Goal: Information Seeking & Learning: Learn about a topic

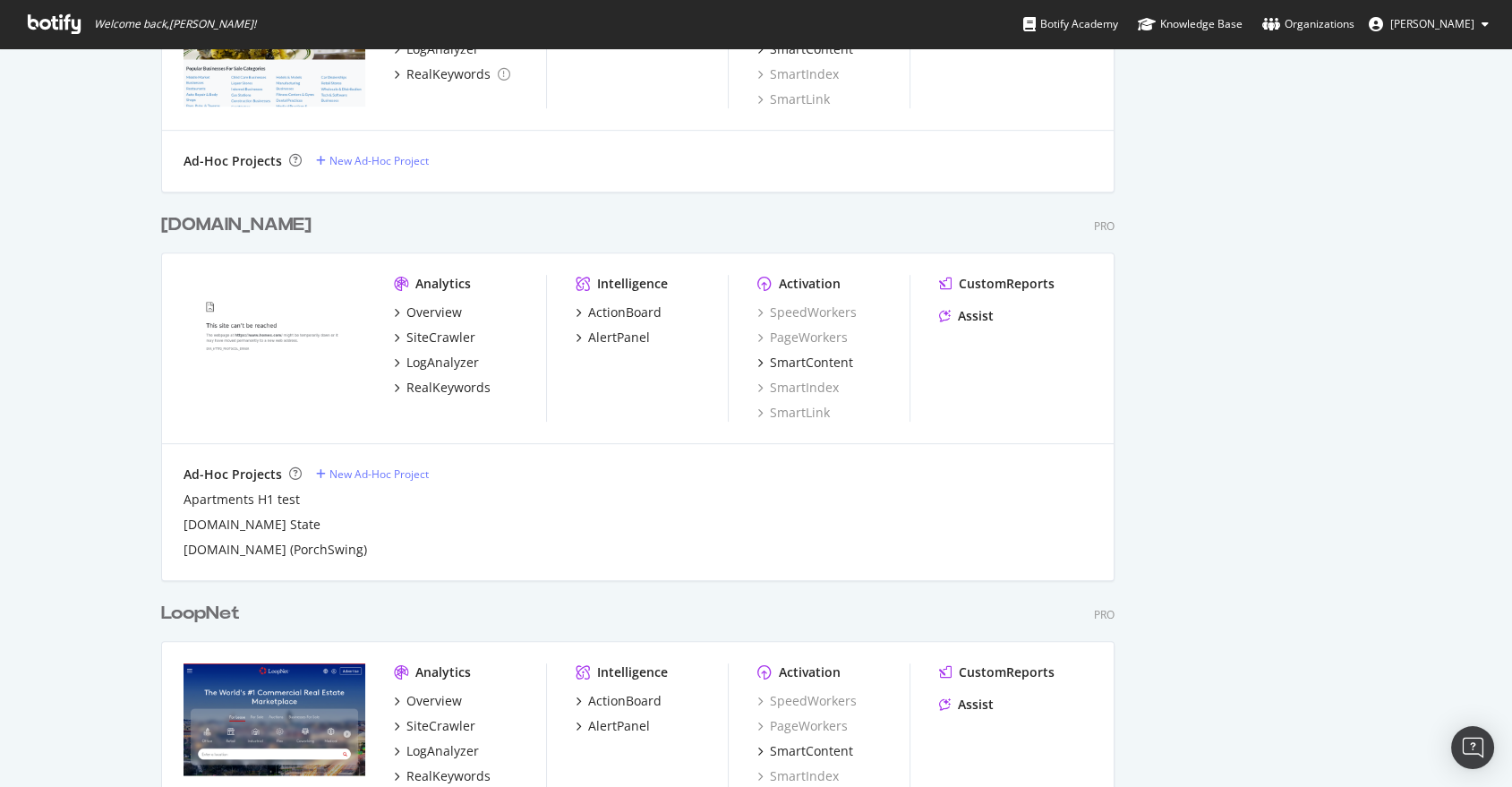
scroll to position [1867, 0]
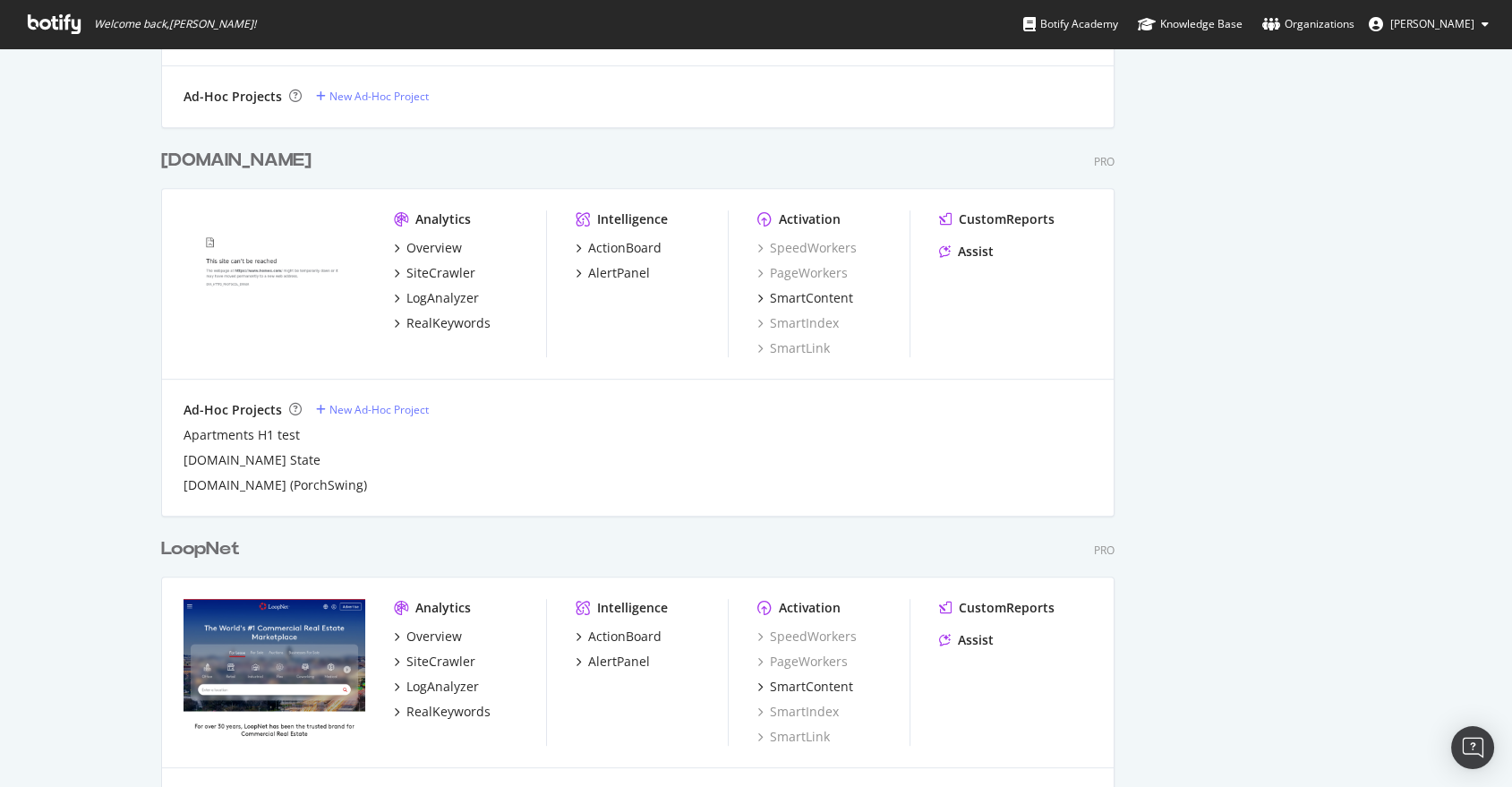
click at [203, 550] on div "LoopNet" at bounding box center [201, 550] width 79 height 26
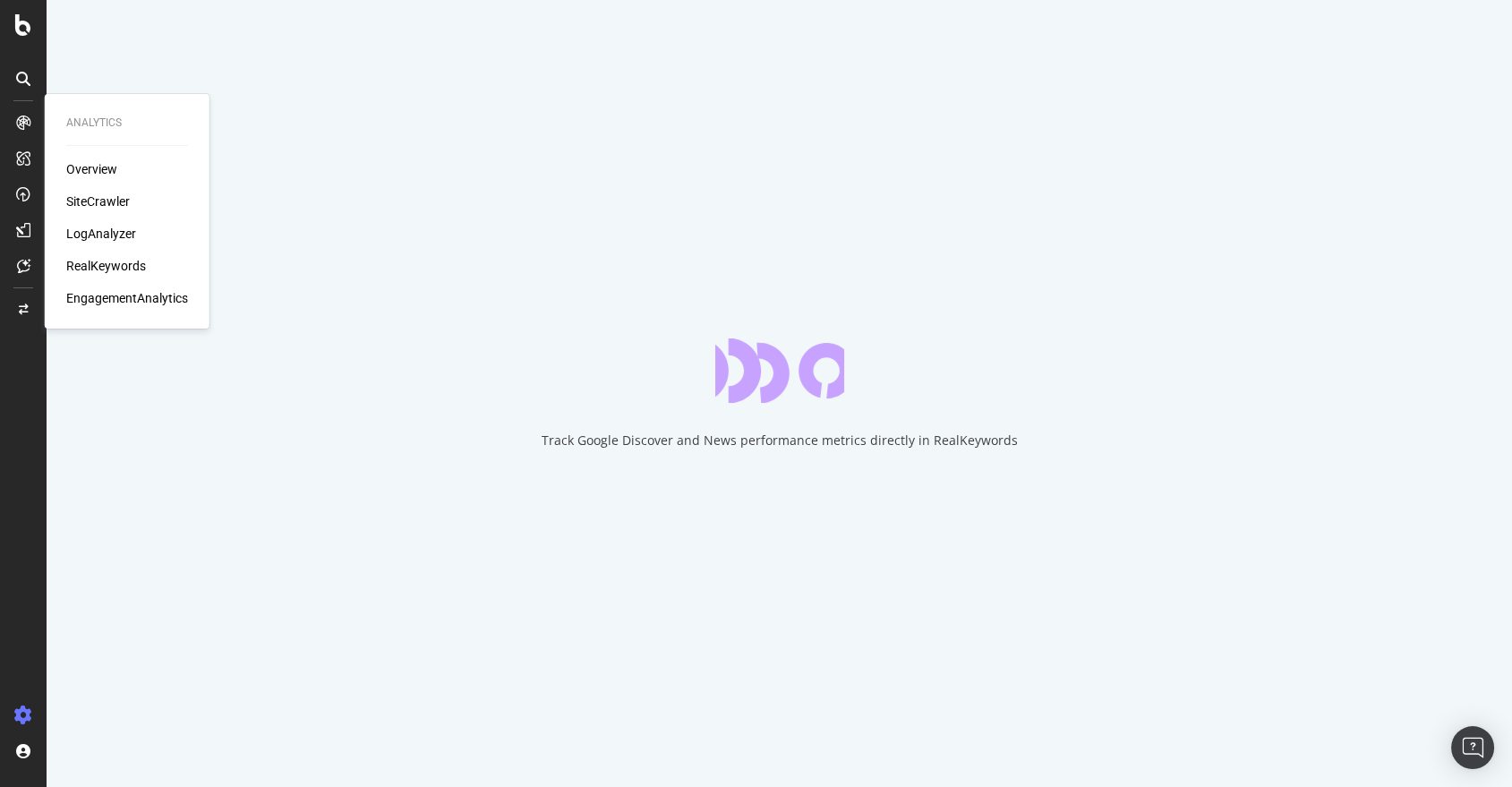
click at [95, 233] on div "LogAnalyzer" at bounding box center [101, 233] width 70 height 18
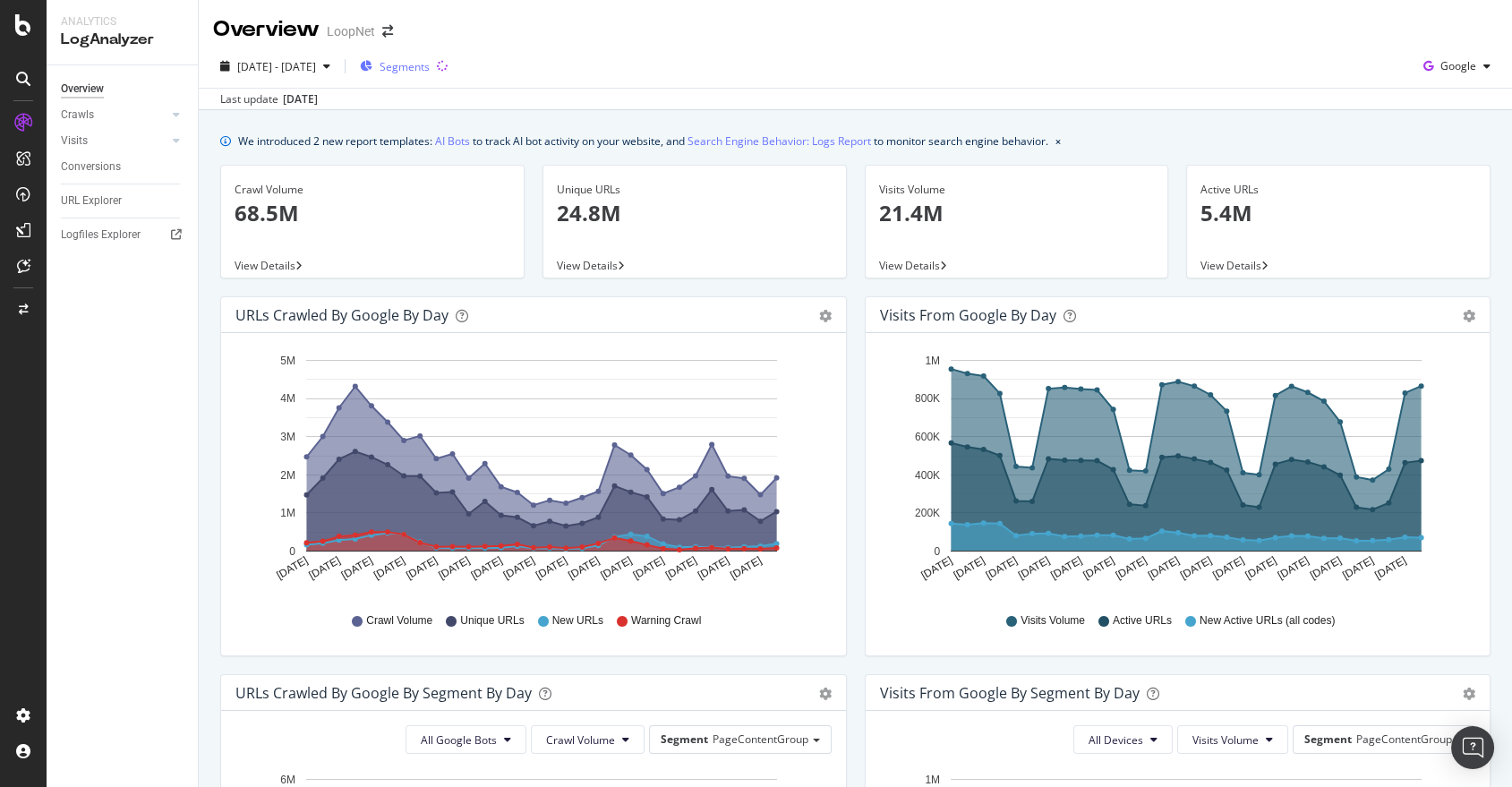
click at [430, 69] on span "Segments" at bounding box center [404, 67] width 50 height 15
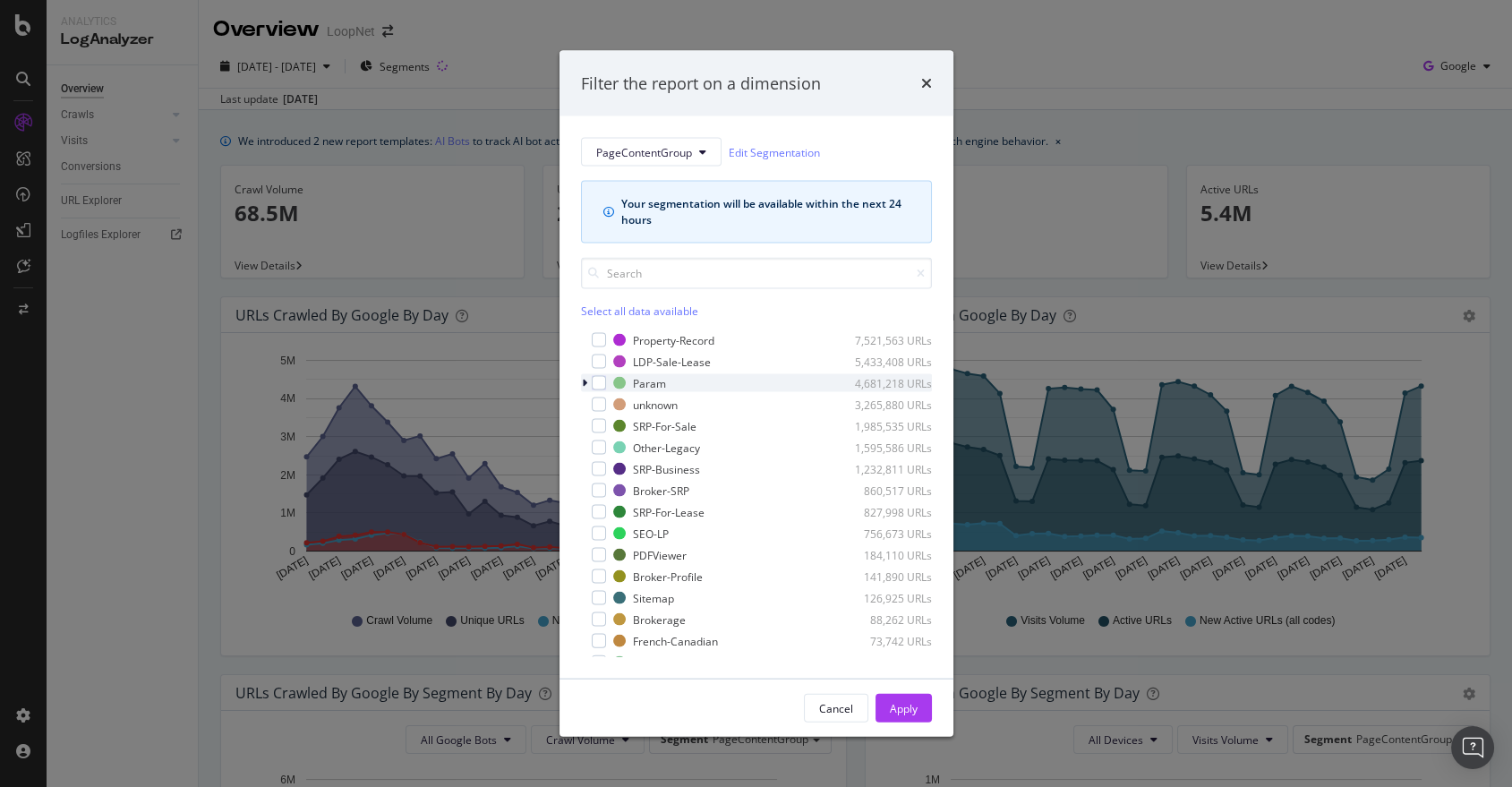
click at [581, 387] on div "modal" at bounding box center [586, 383] width 10 height 18
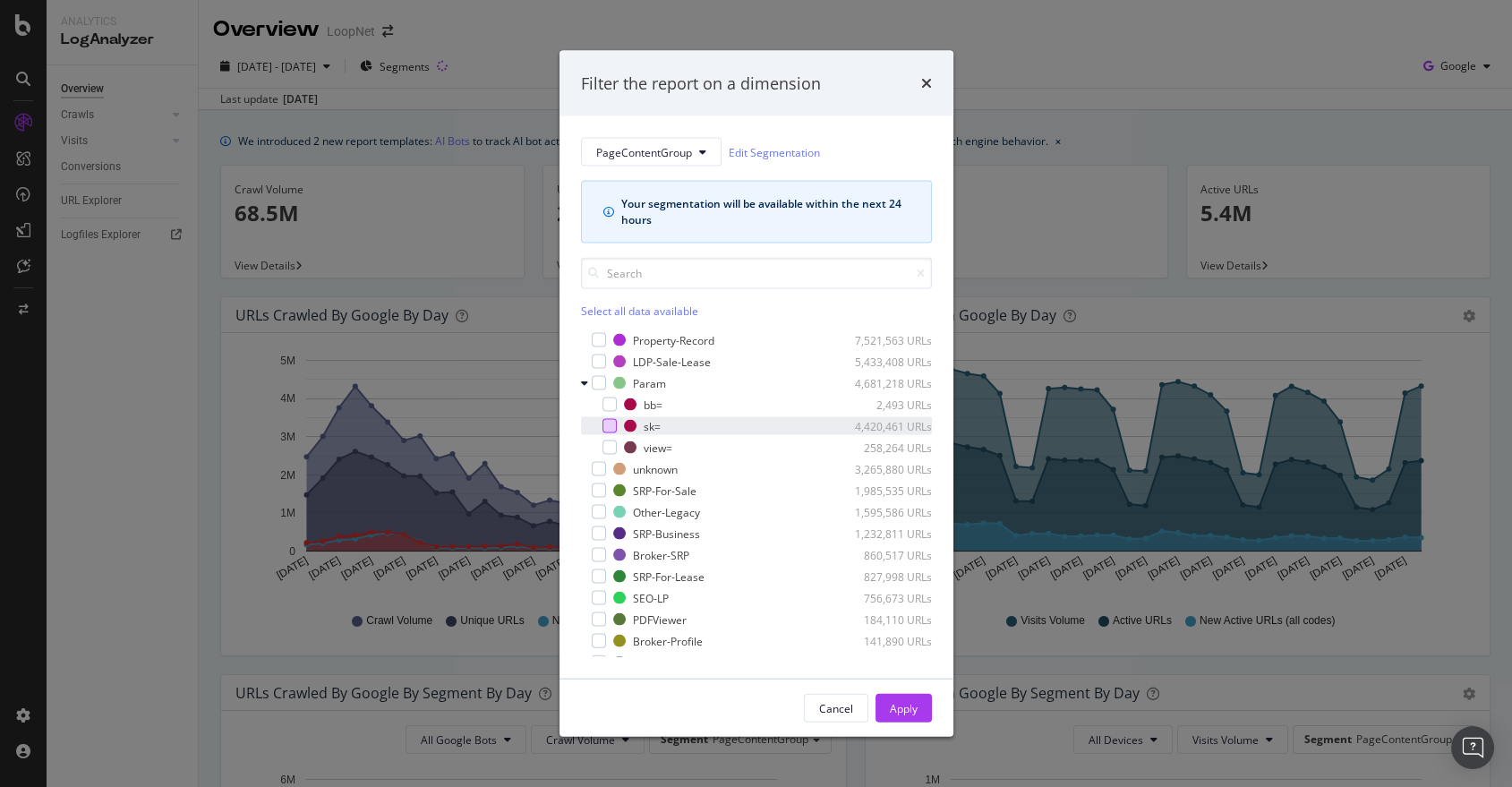
click at [604, 429] on div "modal" at bounding box center [609, 426] width 14 height 14
click at [896, 709] on div "Apply" at bounding box center [903, 708] width 27 height 15
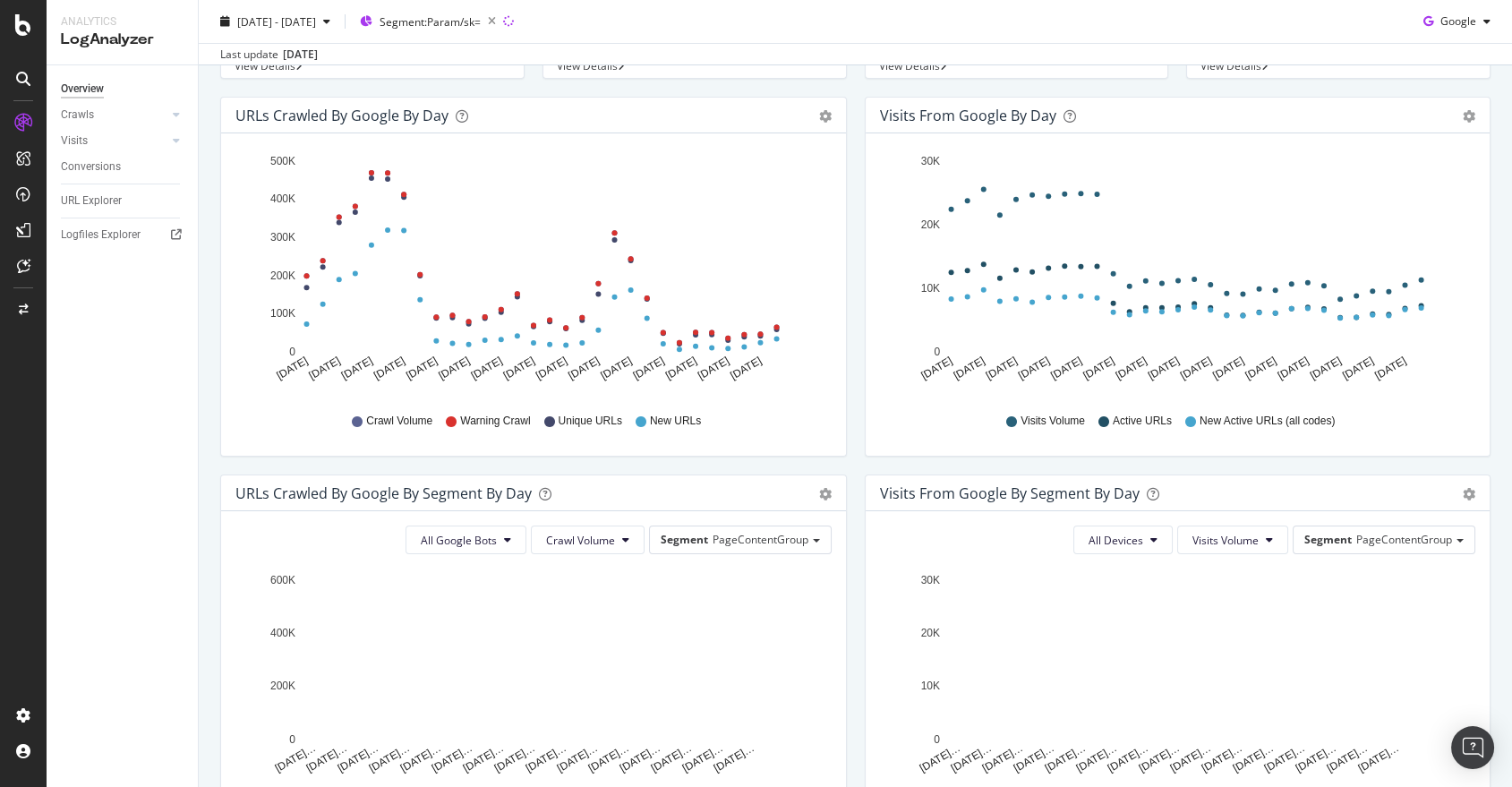
scroll to position [201, 0]
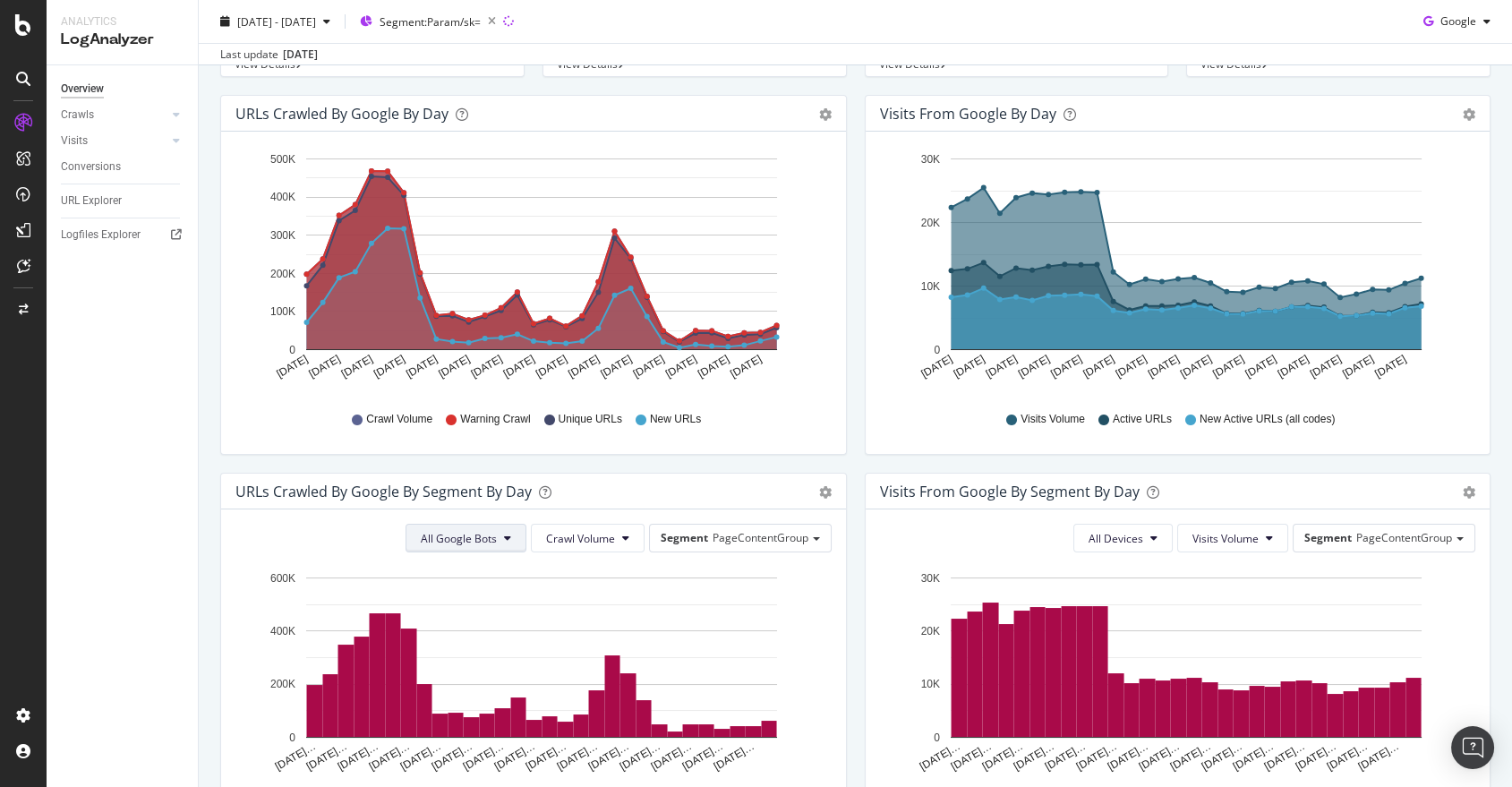
click at [448, 542] on span "All Google Bots" at bounding box center [458, 538] width 76 height 15
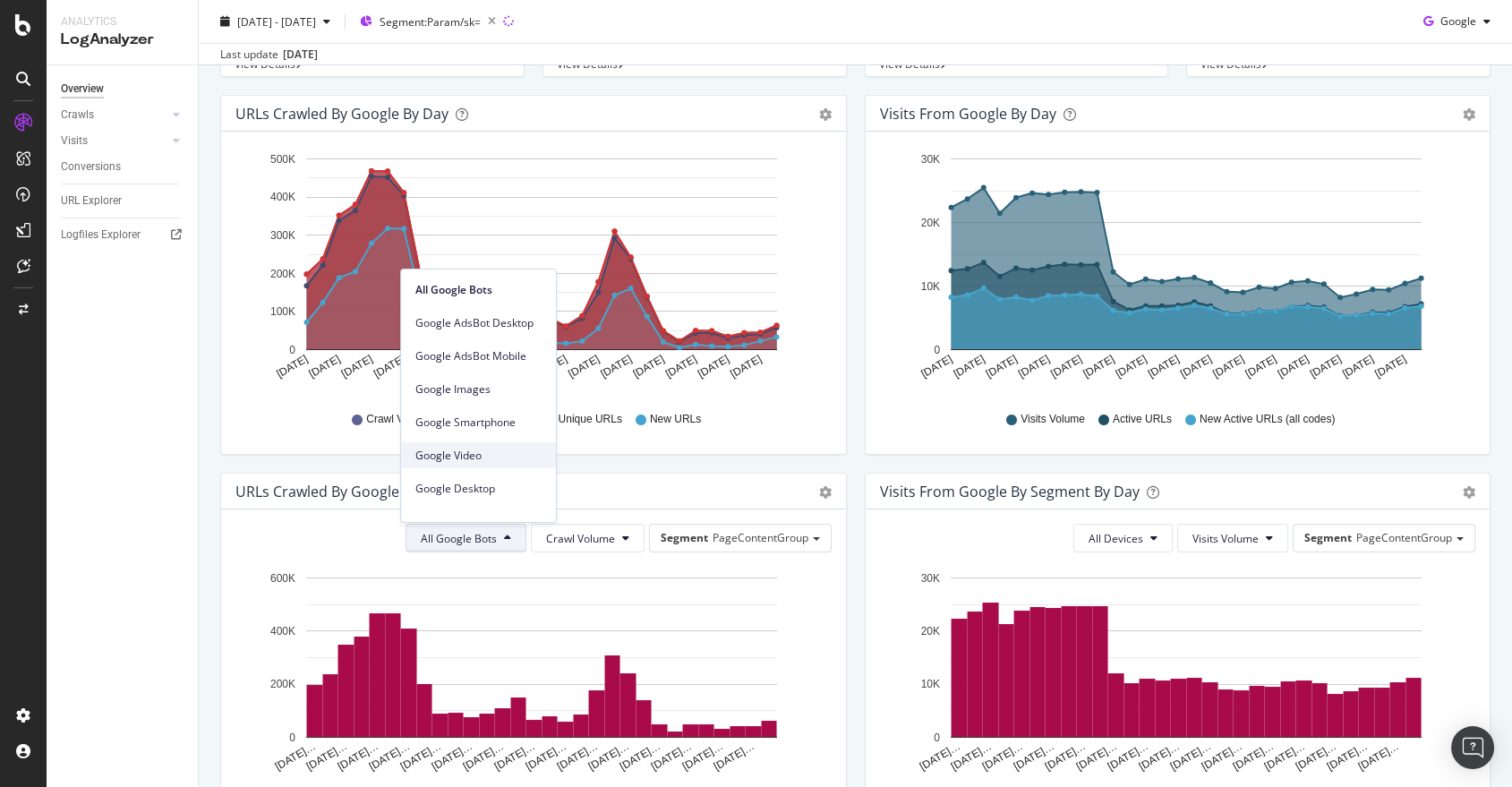
scroll to position [152, 0]
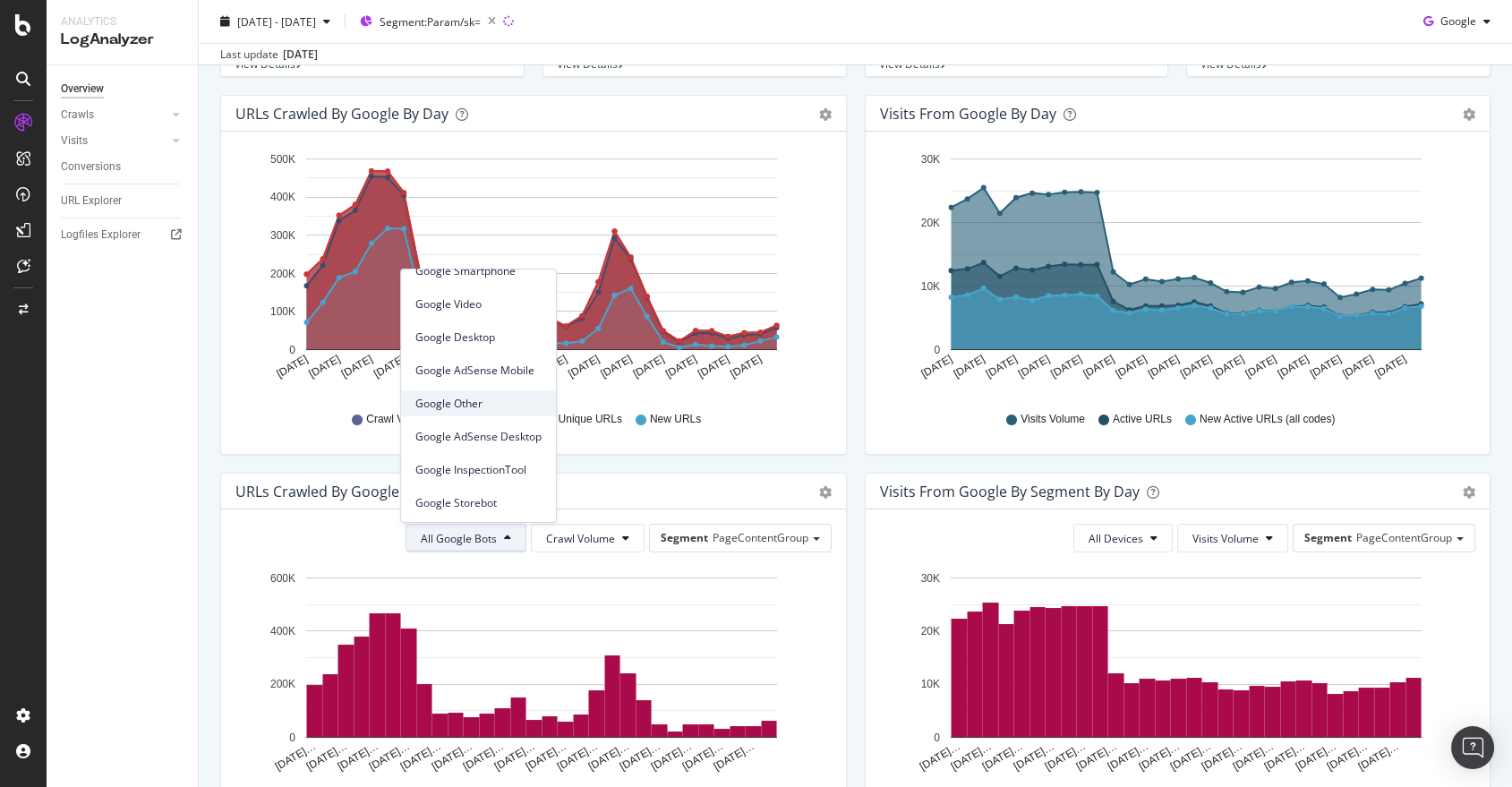
click at [450, 401] on span "Google Other" at bounding box center [478, 402] width 126 height 16
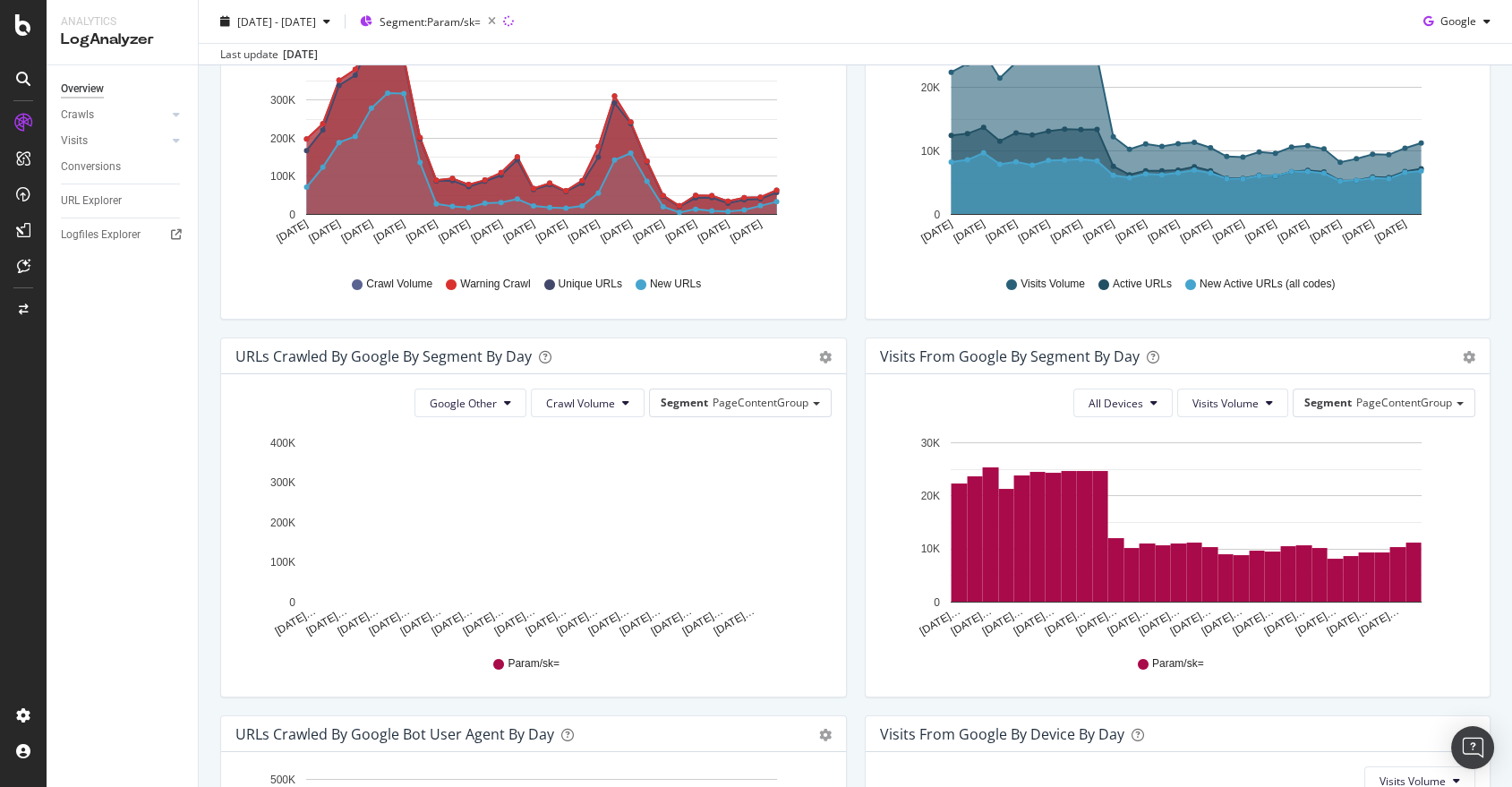
scroll to position [338, 0]
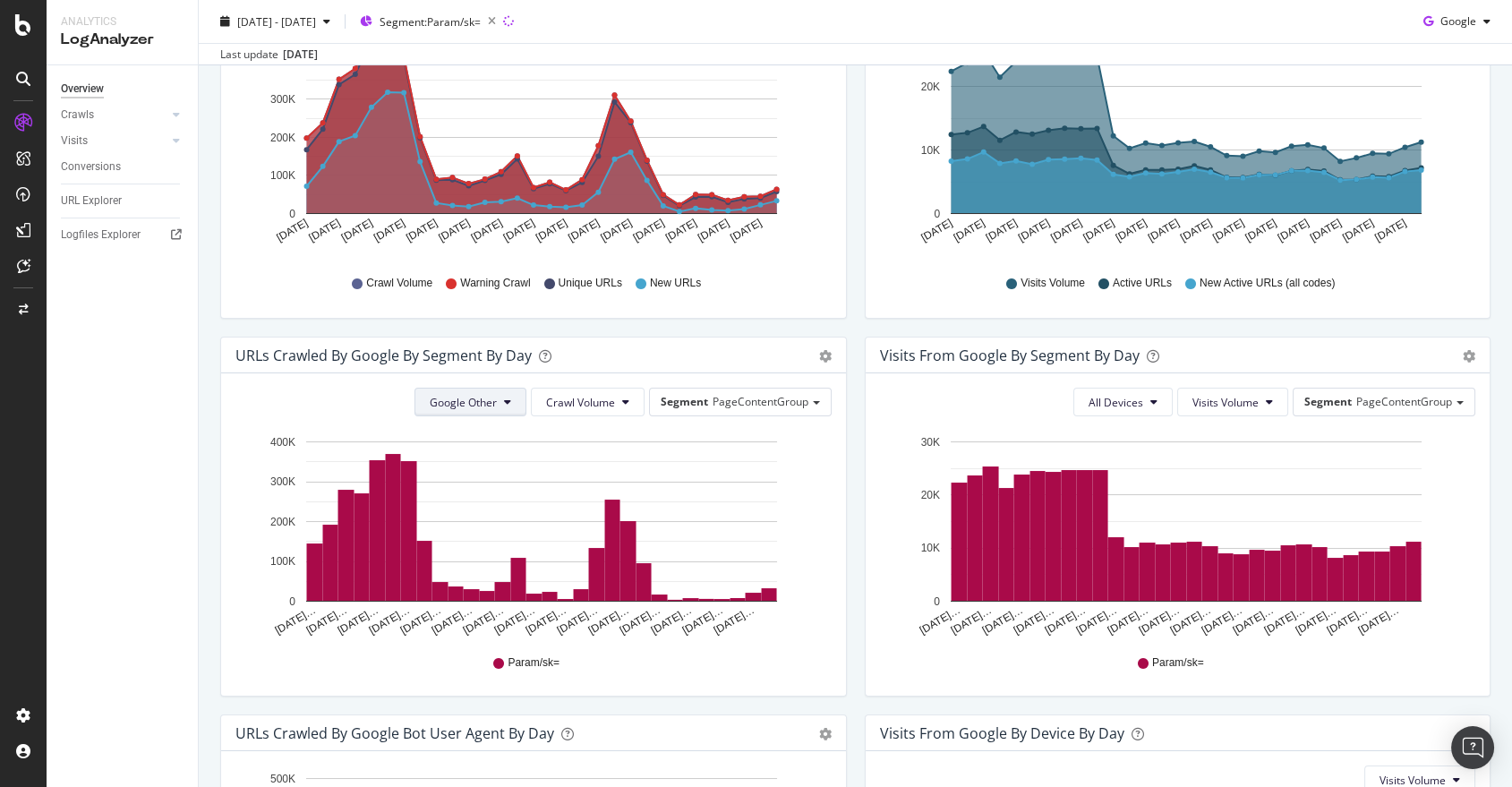
click at [443, 413] on button "Google Other" at bounding box center [470, 402] width 112 height 28
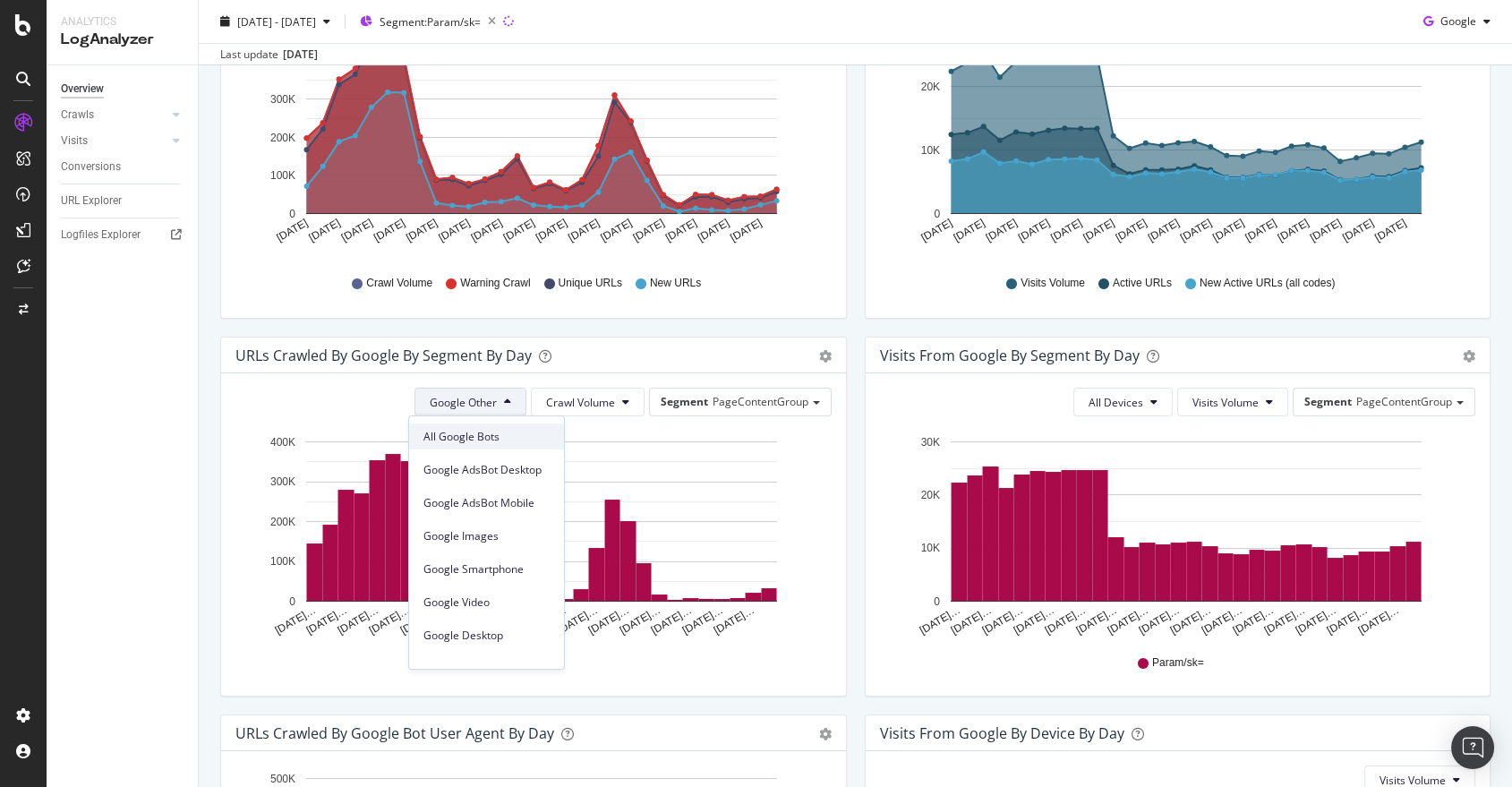
click at [458, 438] on span "All Google Bots" at bounding box center [487, 437] width 126 height 16
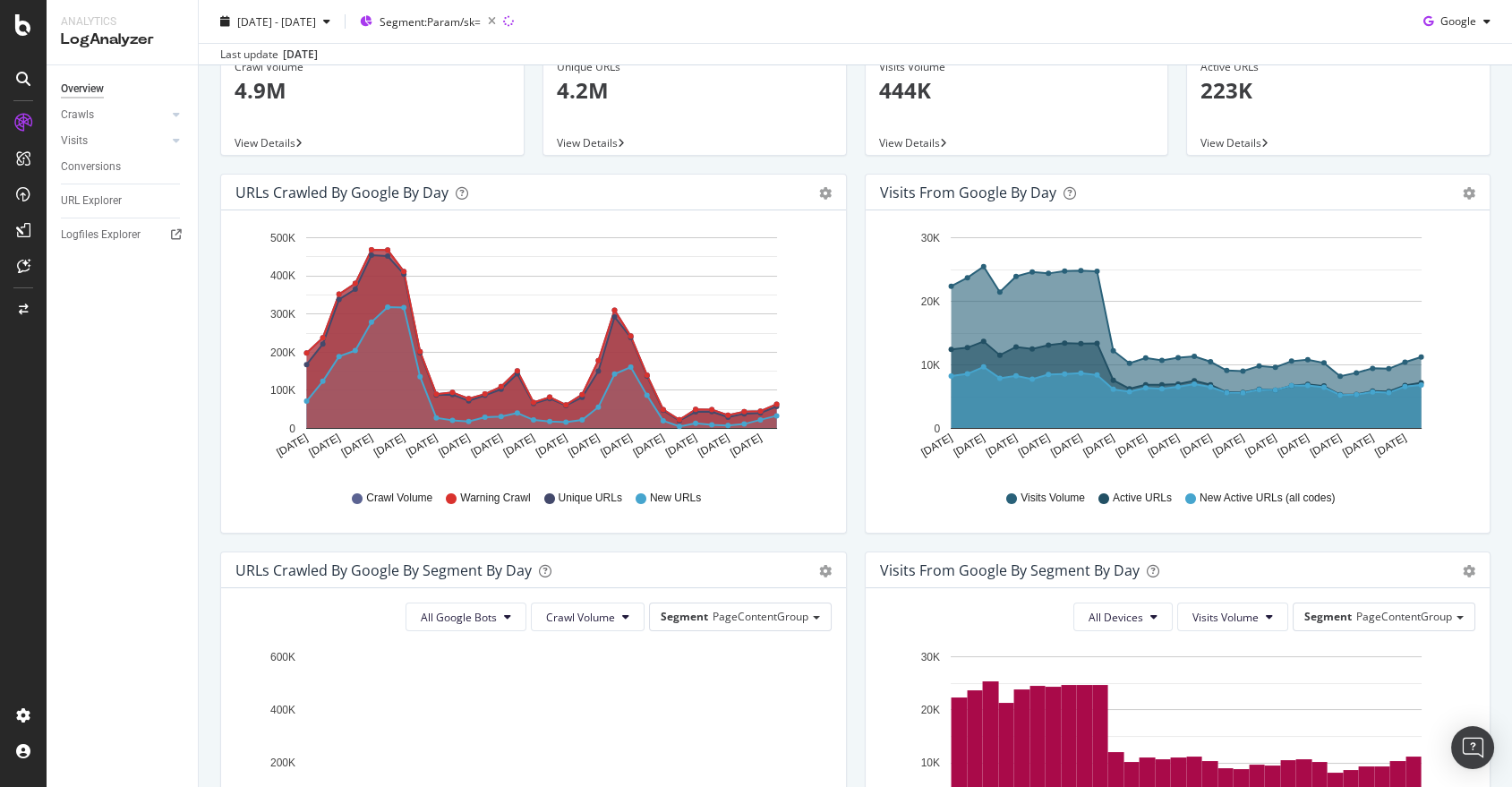
scroll to position [0, 0]
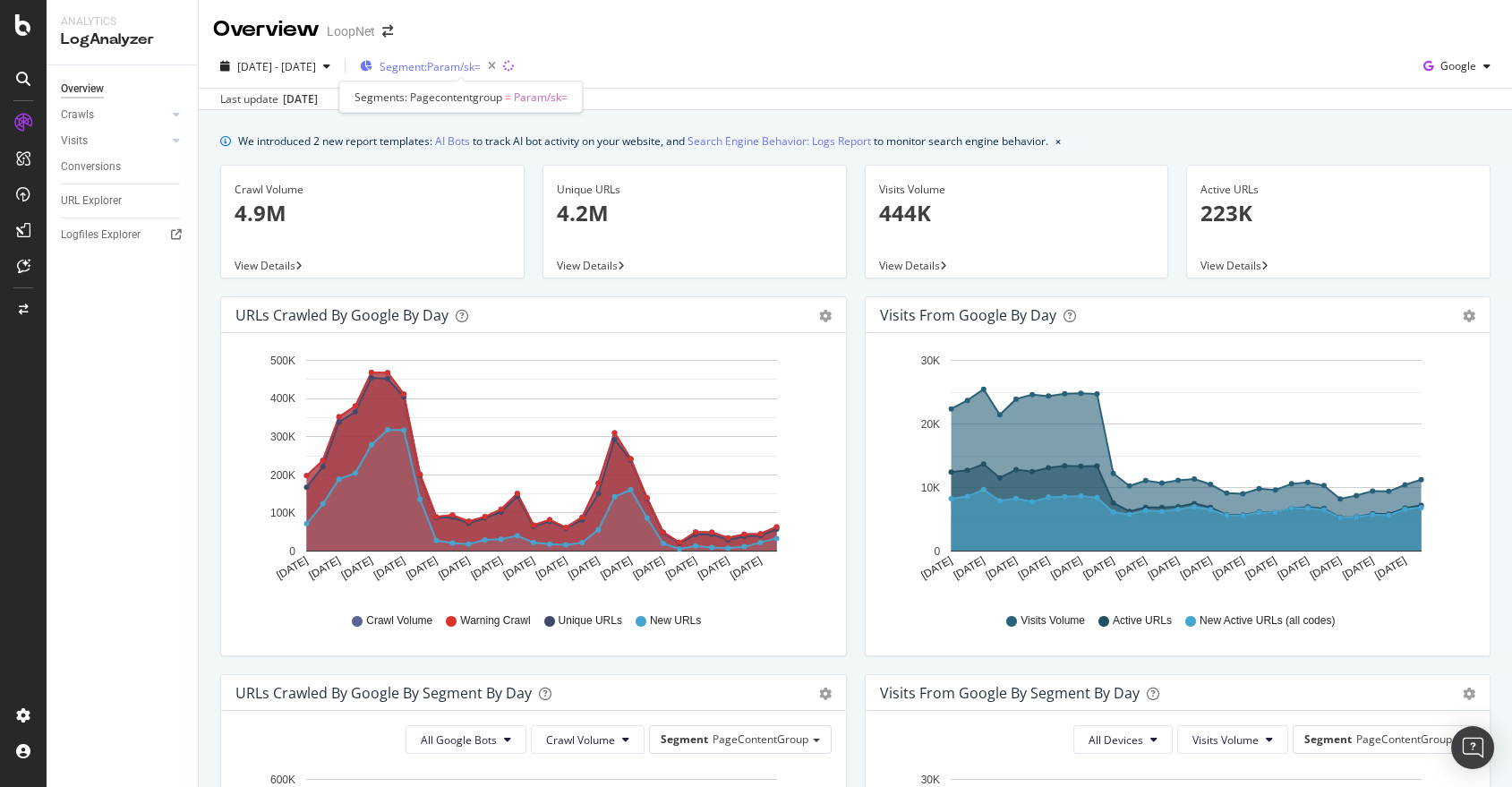
click at [437, 62] on span "Segment: Param/sk=" at bounding box center [429, 67] width 101 height 15
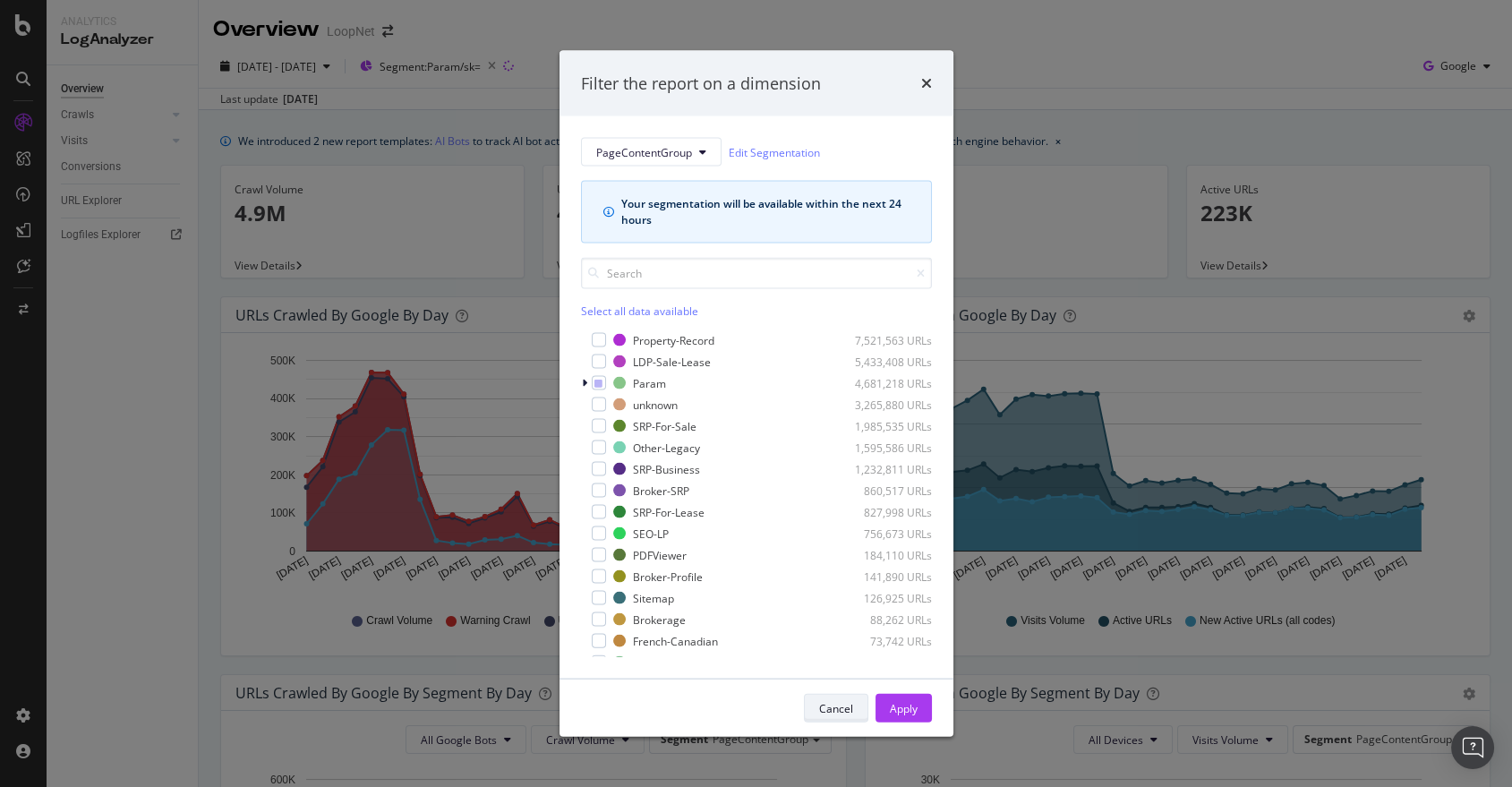
click at [823, 707] on div "Cancel" at bounding box center [836, 708] width 34 height 15
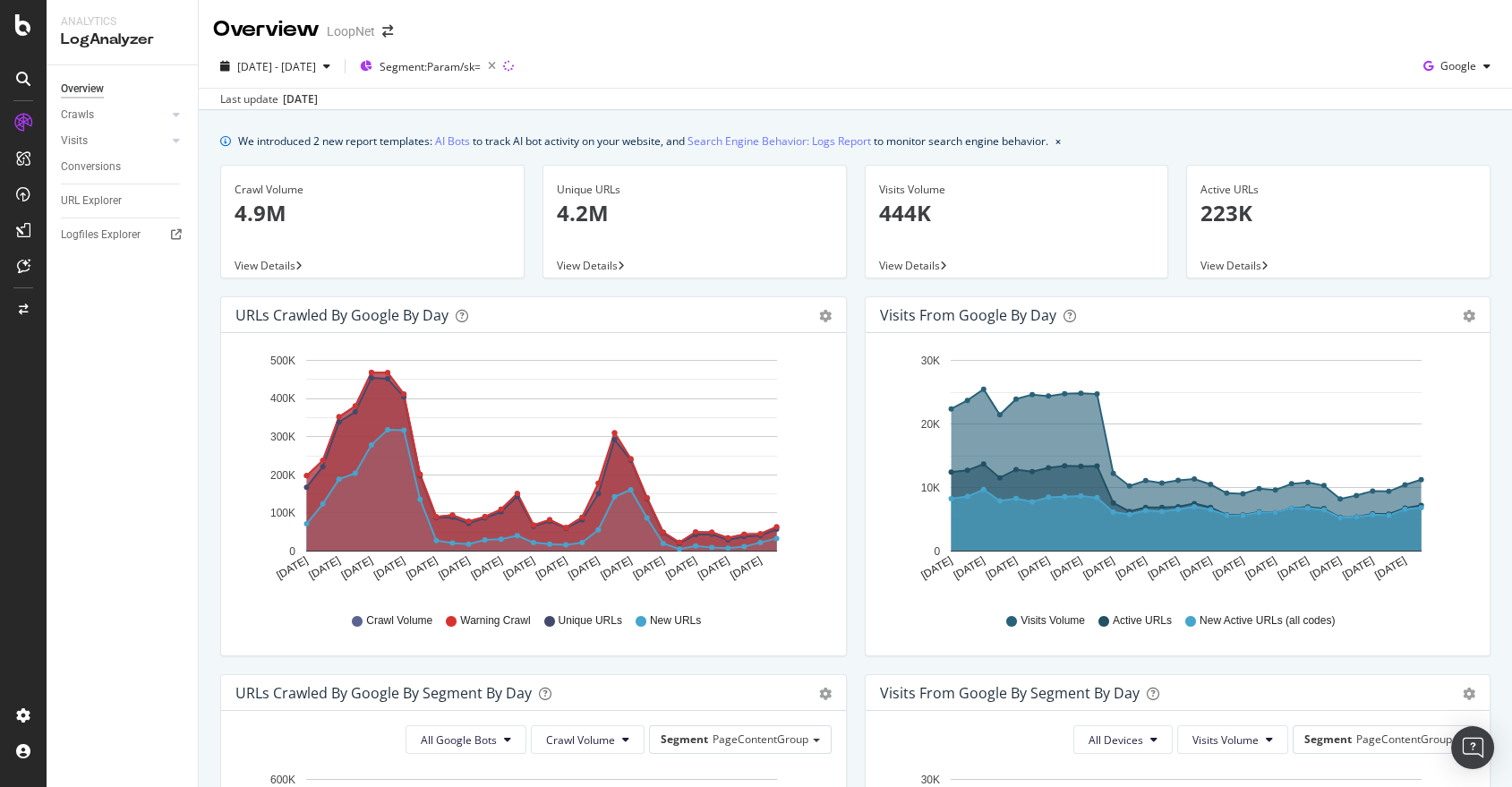
click at [845, 394] on div "URLs Crawled by Google by day Area Table Hold CTRL while clicking to filter the…" at bounding box center [533, 485] width 645 height 377
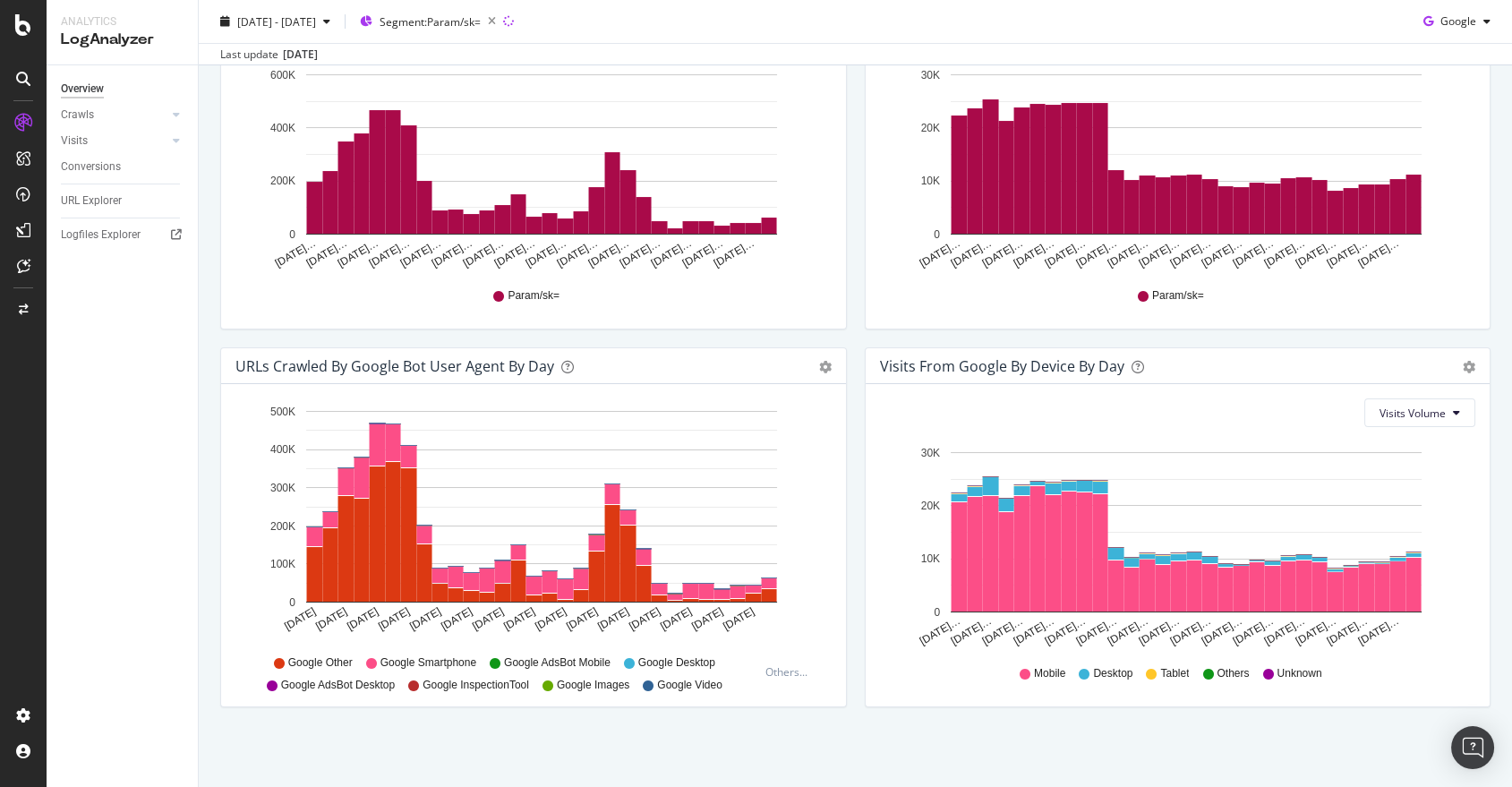
scroll to position [703, 0]
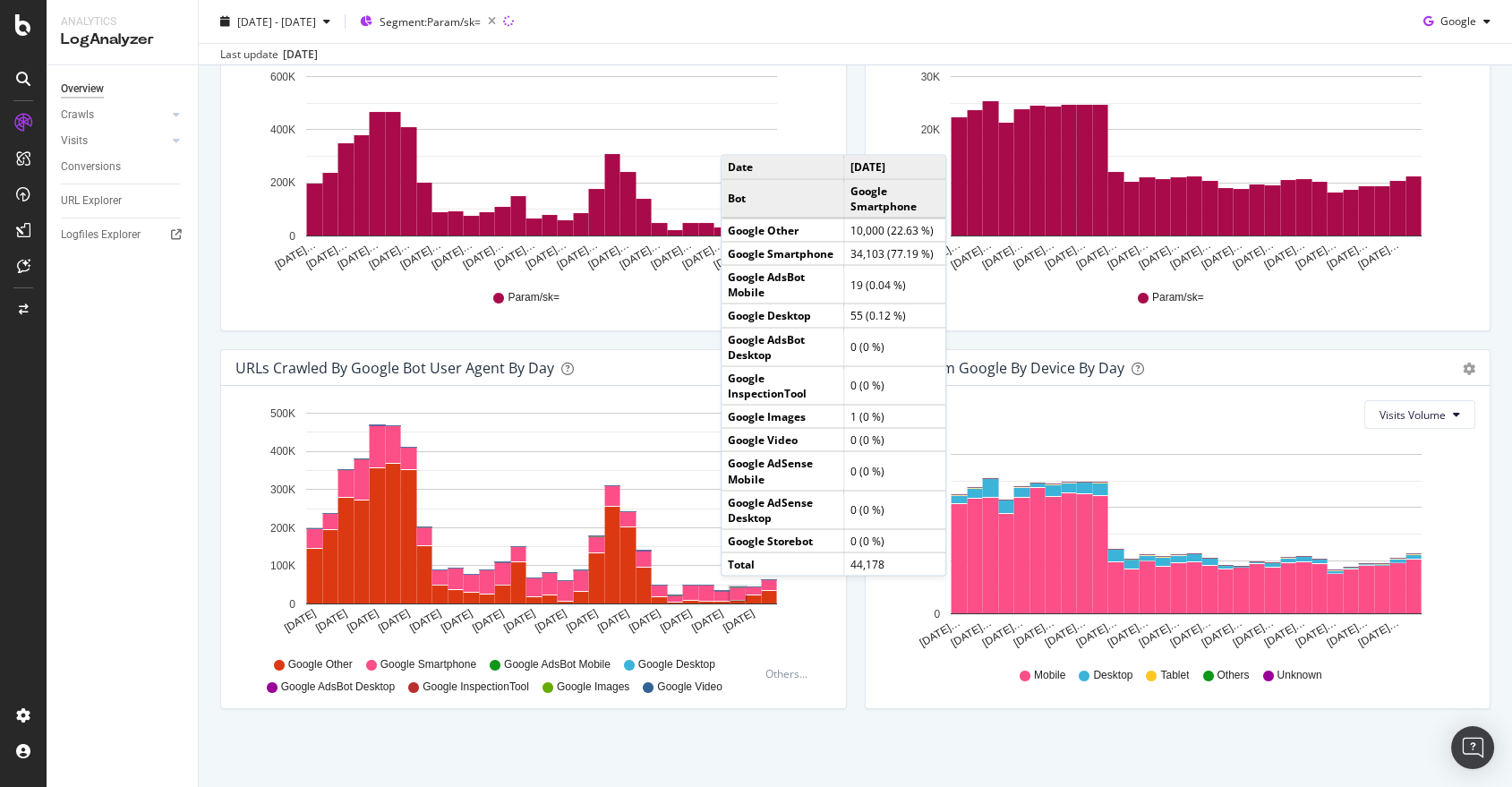
click at [856, 678] on div "Visits From Google By Device By Day Timeline (by Value) Timeline (by Percentage…" at bounding box center [1178, 538] width 645 height 377
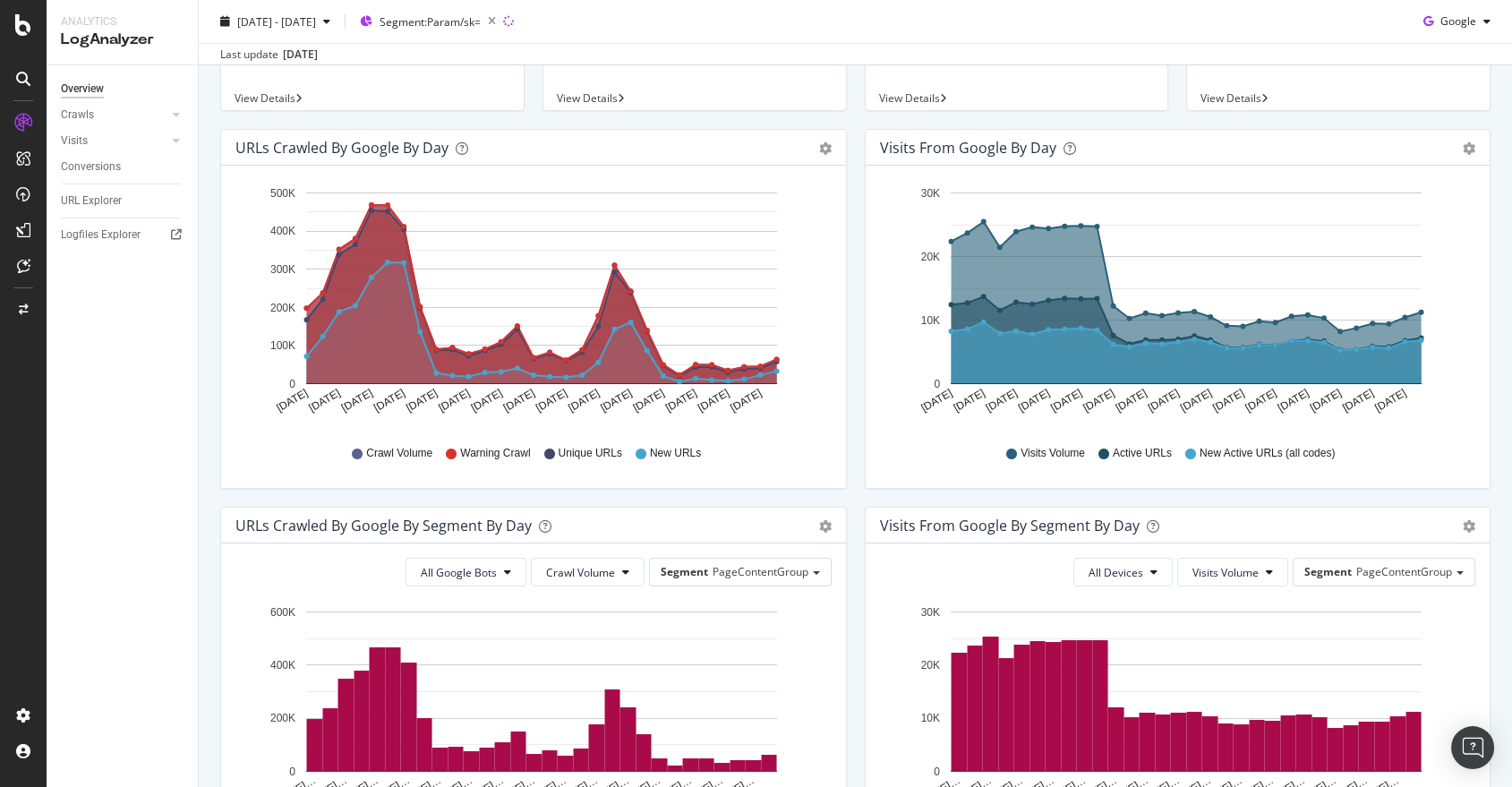
scroll to position [0, 0]
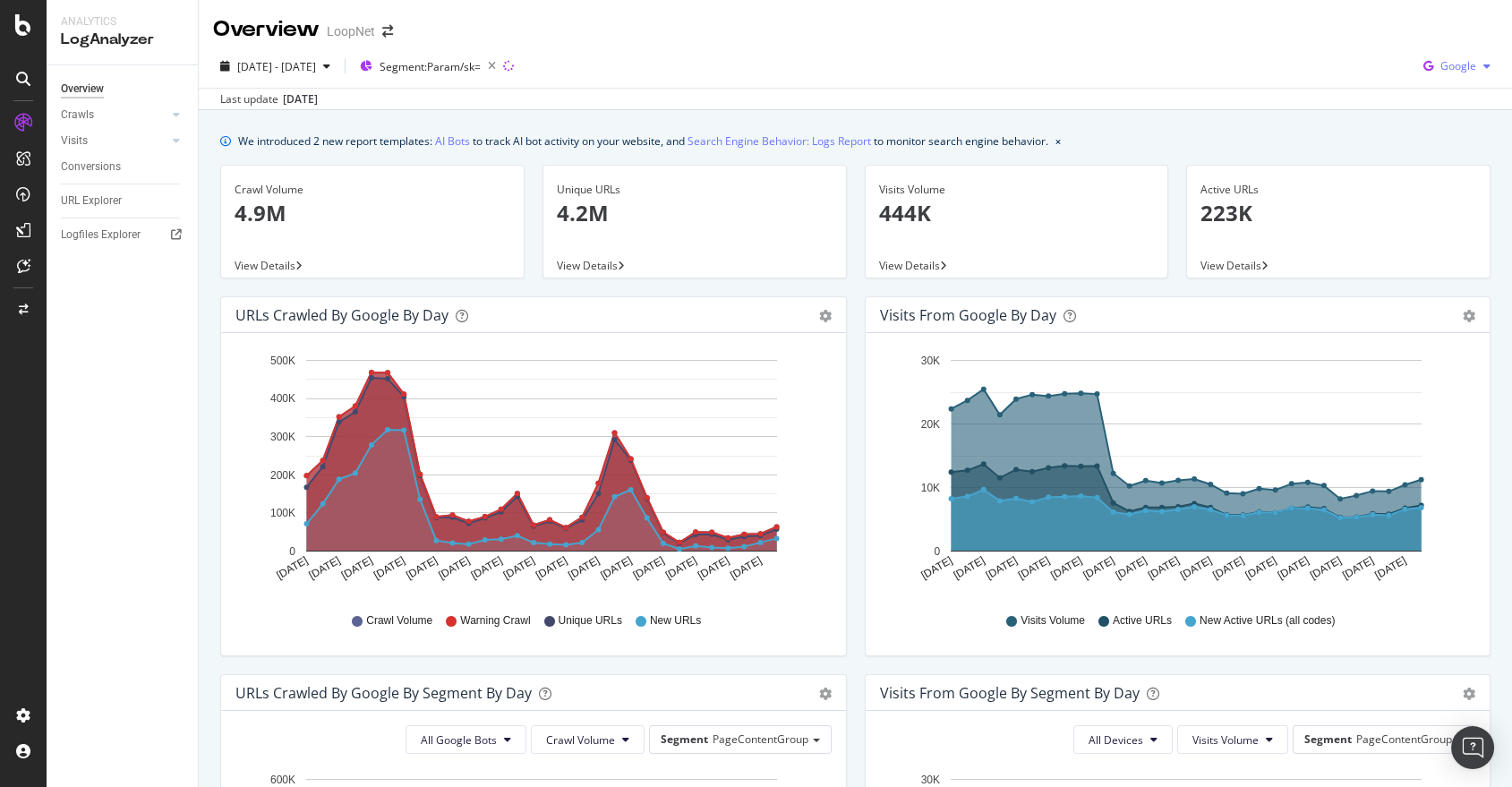
click at [1440, 63] on span "Google" at bounding box center [1458, 66] width 36 height 15
click at [1433, 174] on span "OpenAI" at bounding box center [1456, 168] width 66 height 16
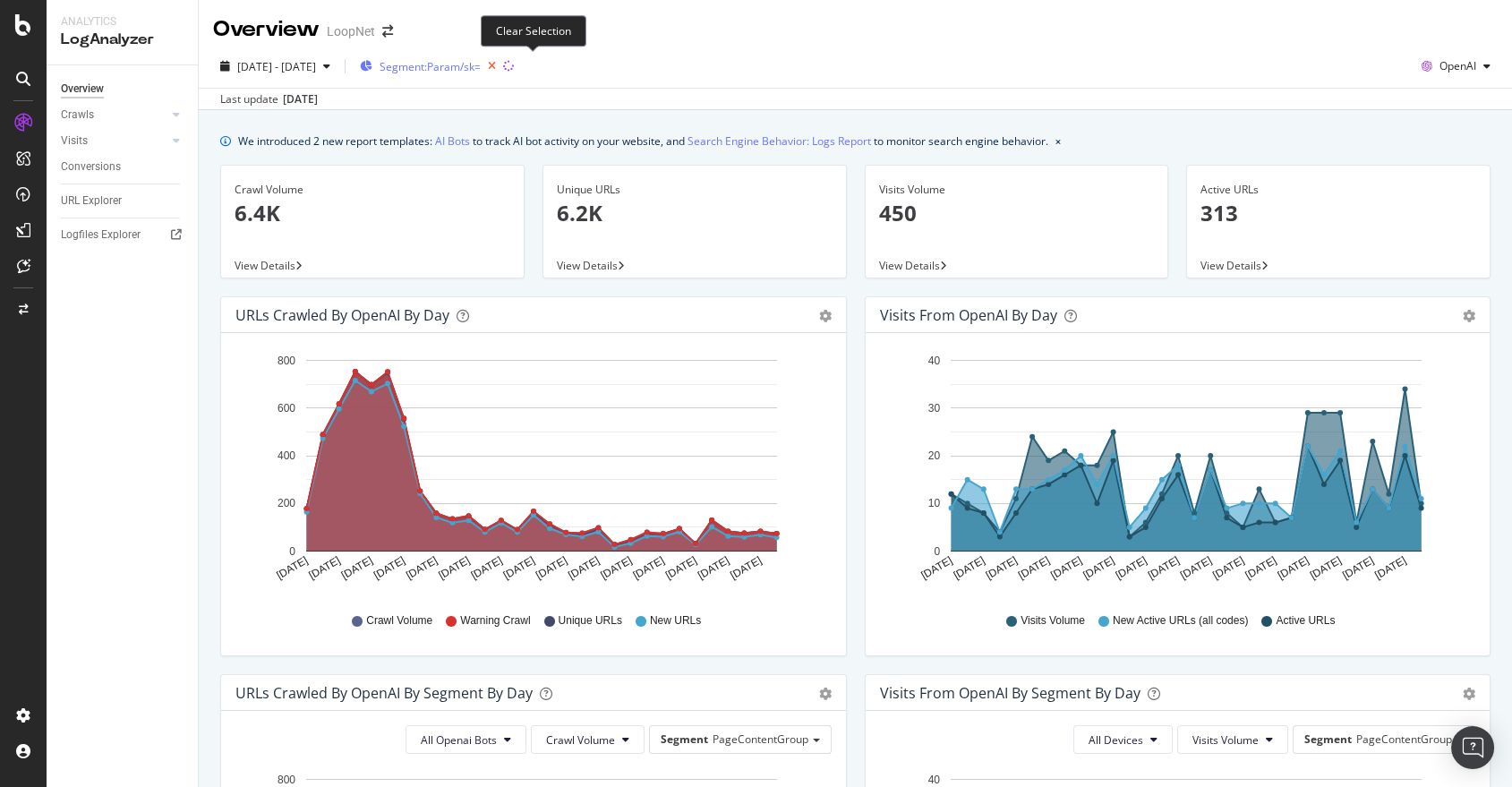
click at [504, 63] on icon "button" at bounding box center [492, 66] width 23 height 25
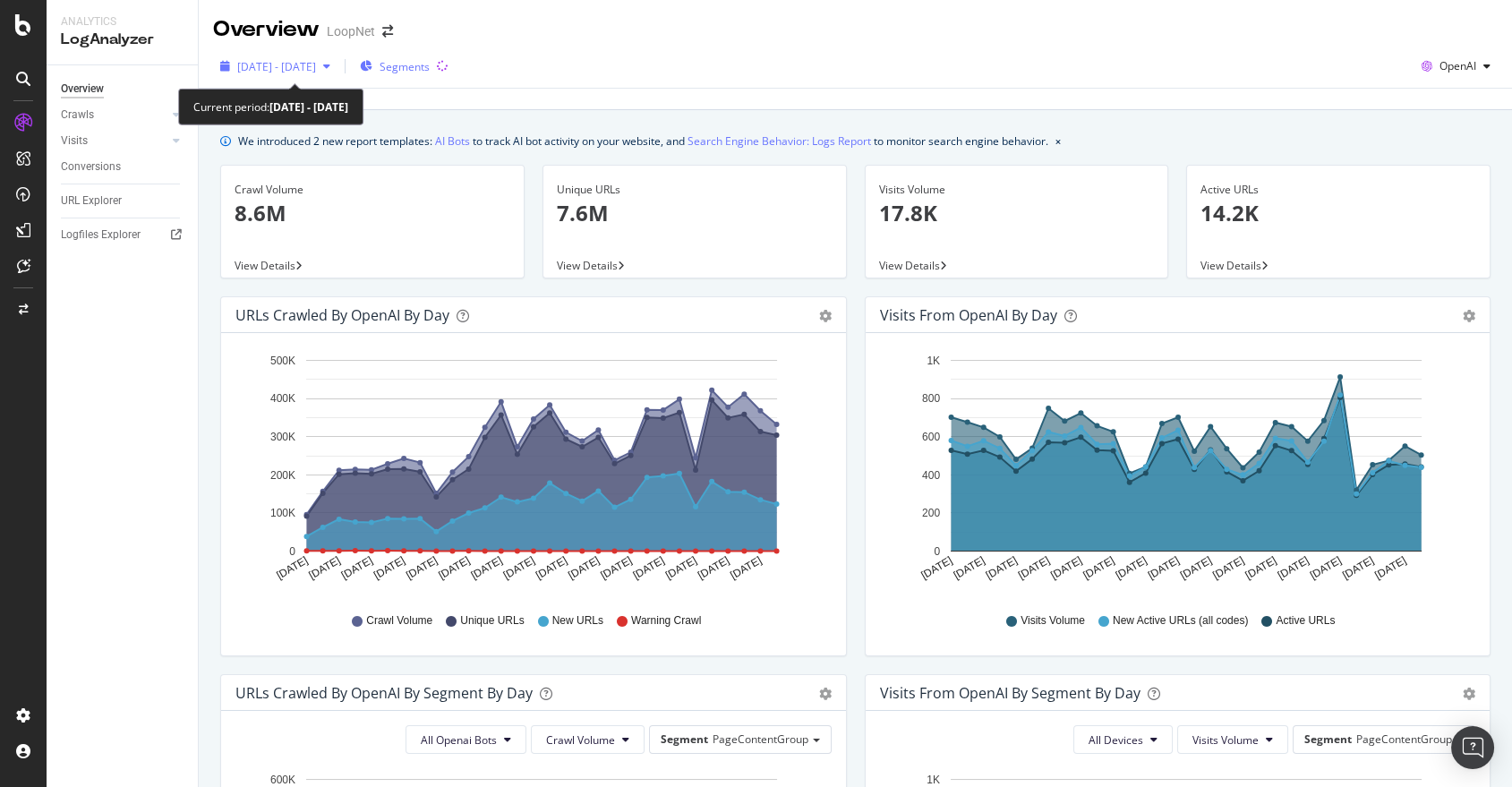
click at [316, 66] on span "[DATE] - [DATE]" at bounding box center [277, 67] width 79 height 15
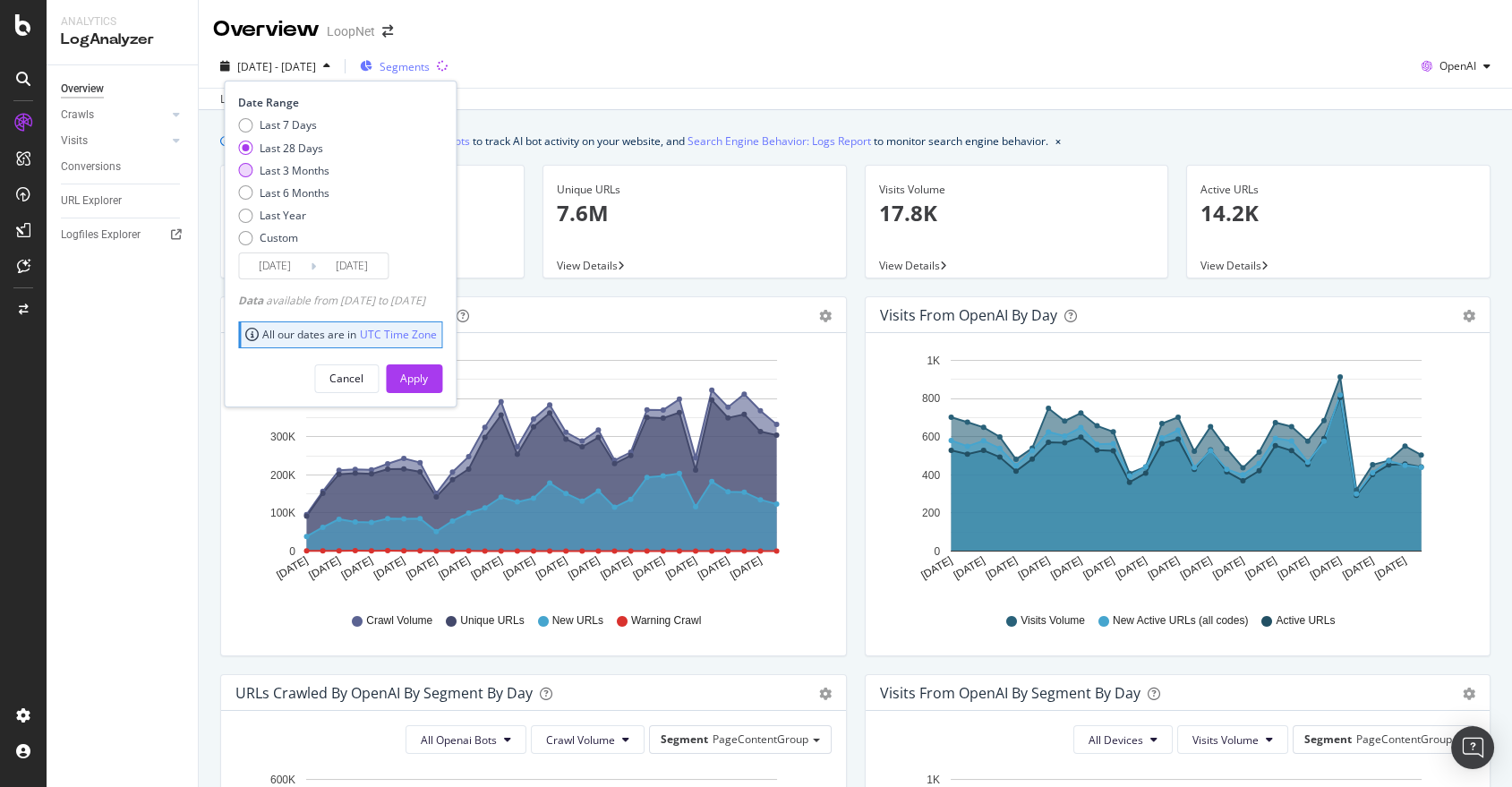
click at [284, 174] on div "Last 3 Months" at bounding box center [295, 170] width 70 height 15
type input "[DATE]"
click at [428, 371] on div "Apply" at bounding box center [413, 378] width 27 height 15
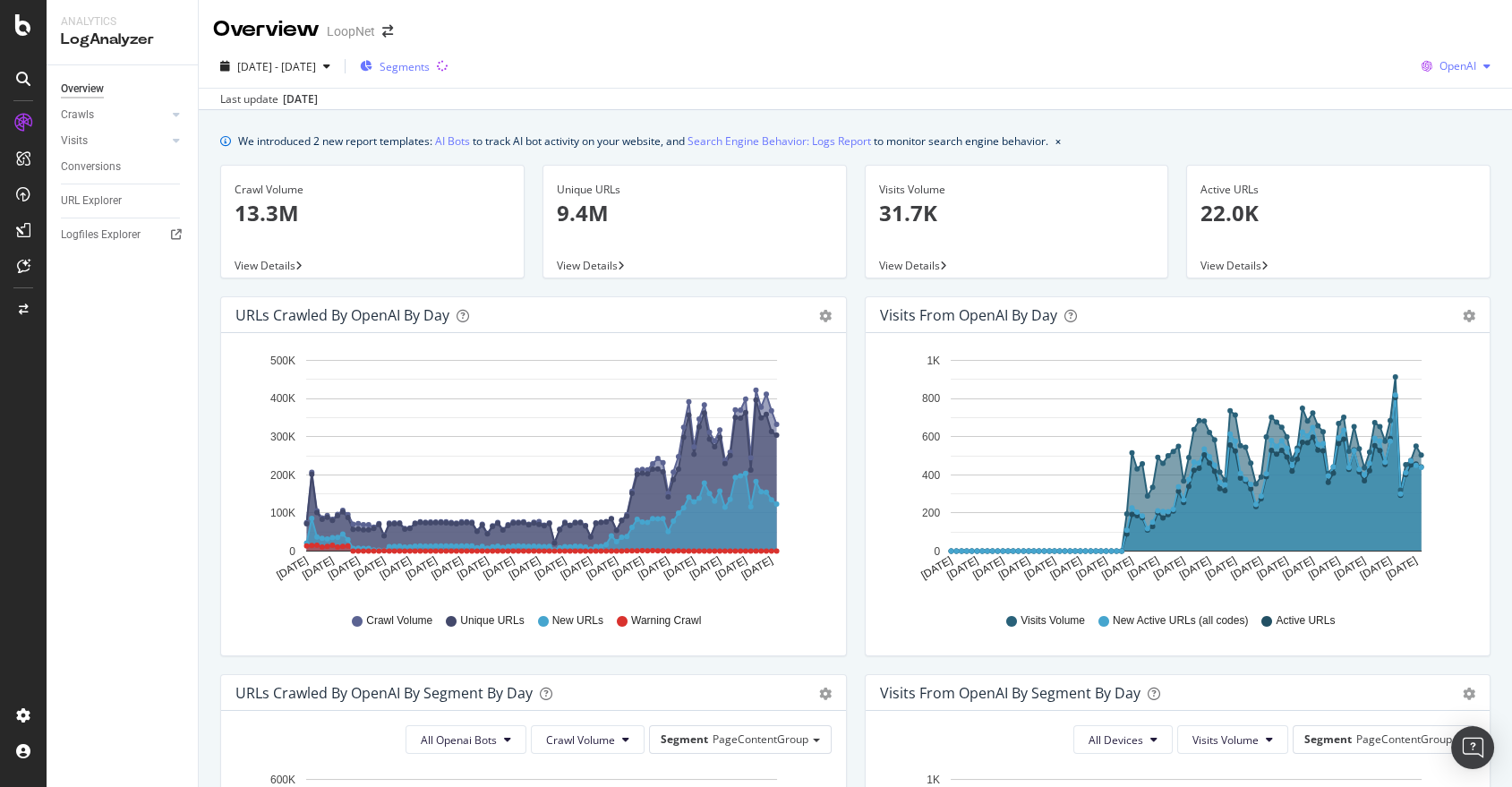
click at [1440, 65] on span "OpenAI" at bounding box center [1457, 66] width 37 height 15
click at [1433, 206] on span "Other AI Bots" at bounding box center [1456, 201] width 66 height 16
